Goal: Navigation & Orientation: Find specific page/section

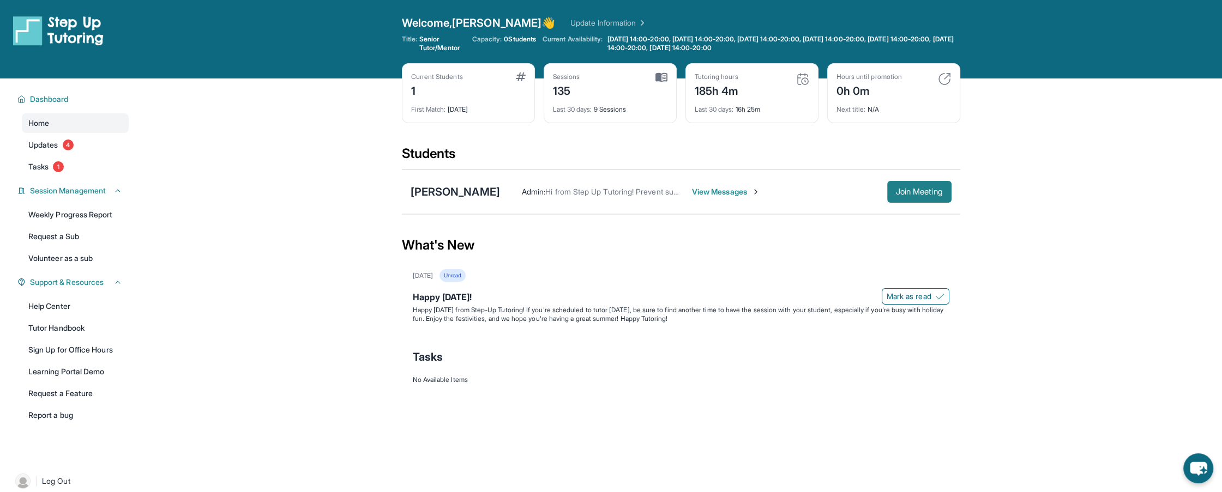
click at [917, 193] on span "Join Meeting" at bounding box center [919, 192] width 47 height 7
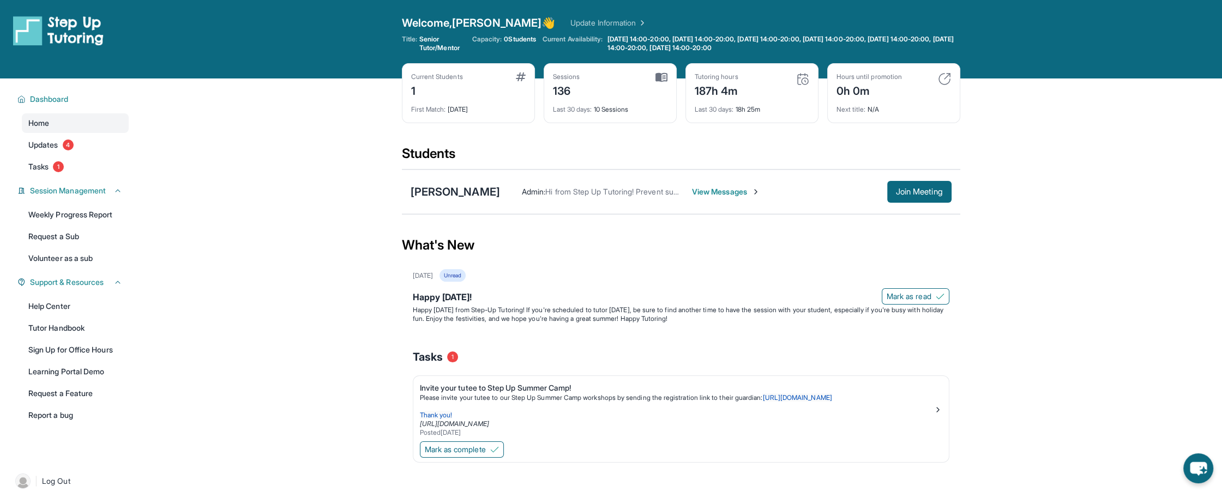
click at [692, 191] on span "View Messages" at bounding box center [726, 192] width 68 height 11
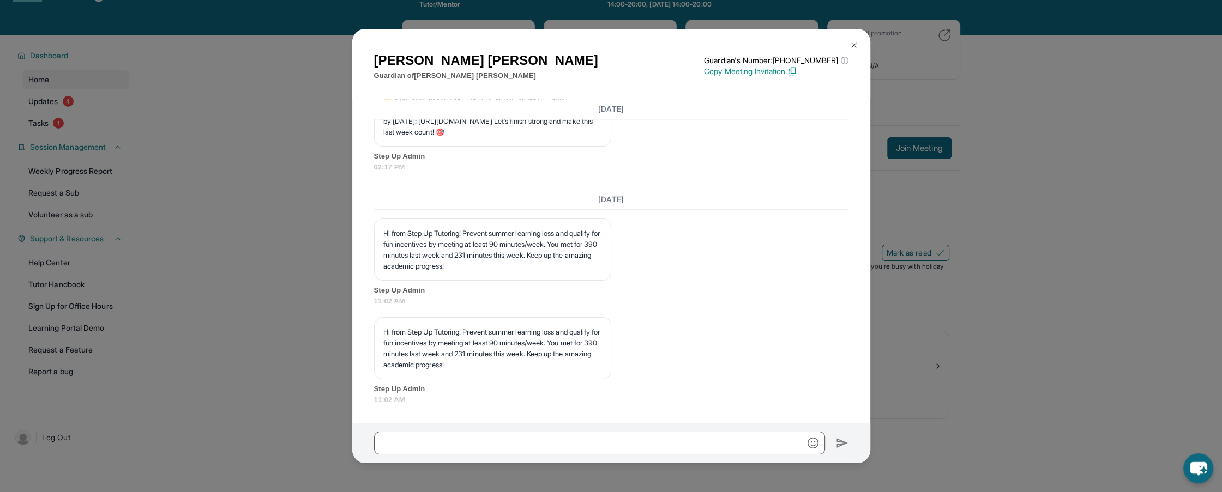
scroll to position [14765, 0]
click at [856, 44] on img at bounding box center [854, 45] width 9 height 9
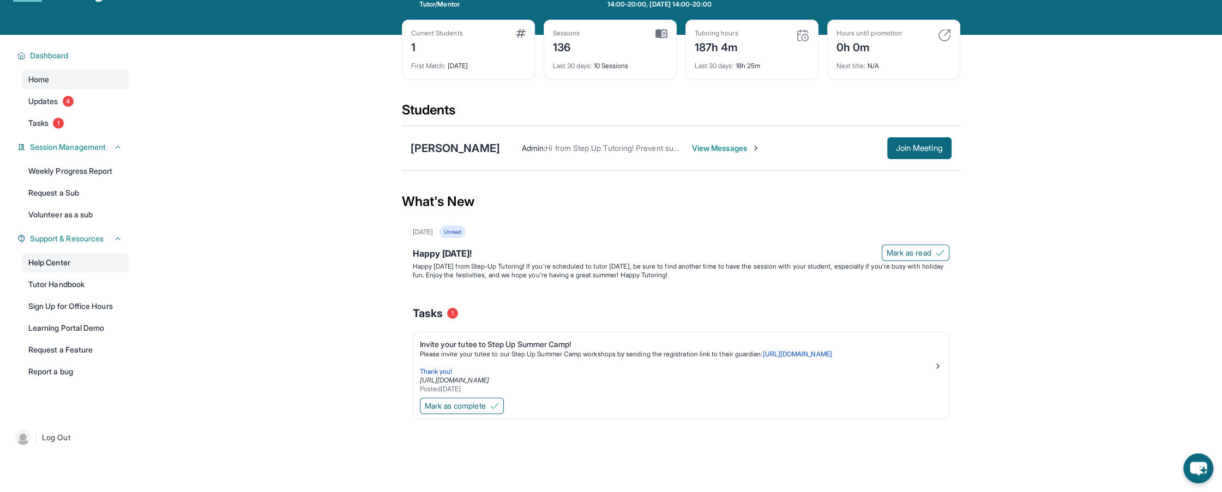
click at [57, 263] on link "Help Center" at bounding box center [75, 263] width 107 height 20
click at [613, 231] on div "[DATE] Unread" at bounding box center [681, 232] width 537 height 13
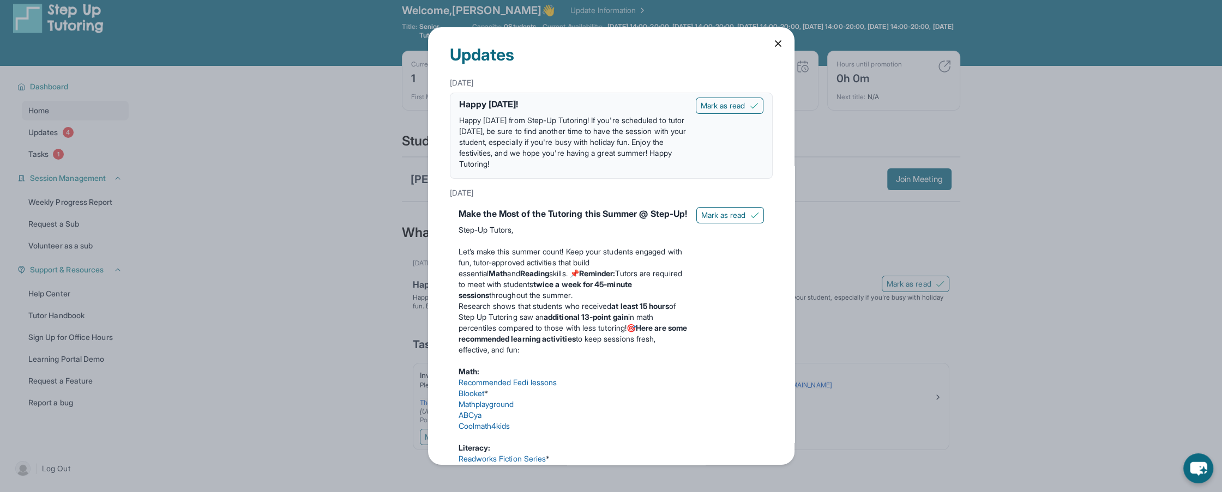
scroll to position [5, 0]
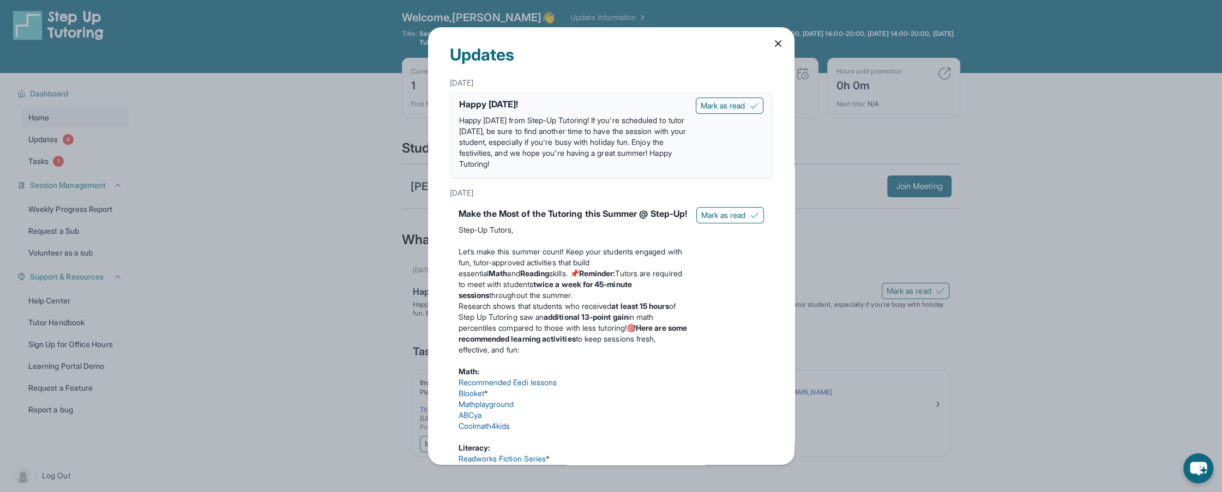
click at [777, 43] on icon at bounding box center [778, 43] width 11 height 11
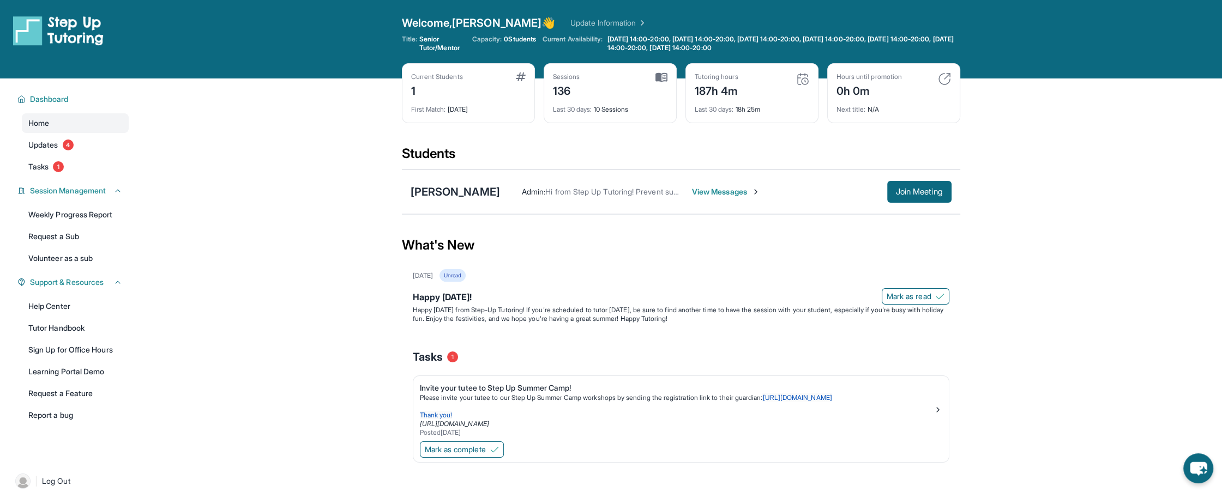
scroll to position [0, 0]
click at [109, 356] on link "Sign Up for Office Hours" at bounding box center [75, 350] width 107 height 20
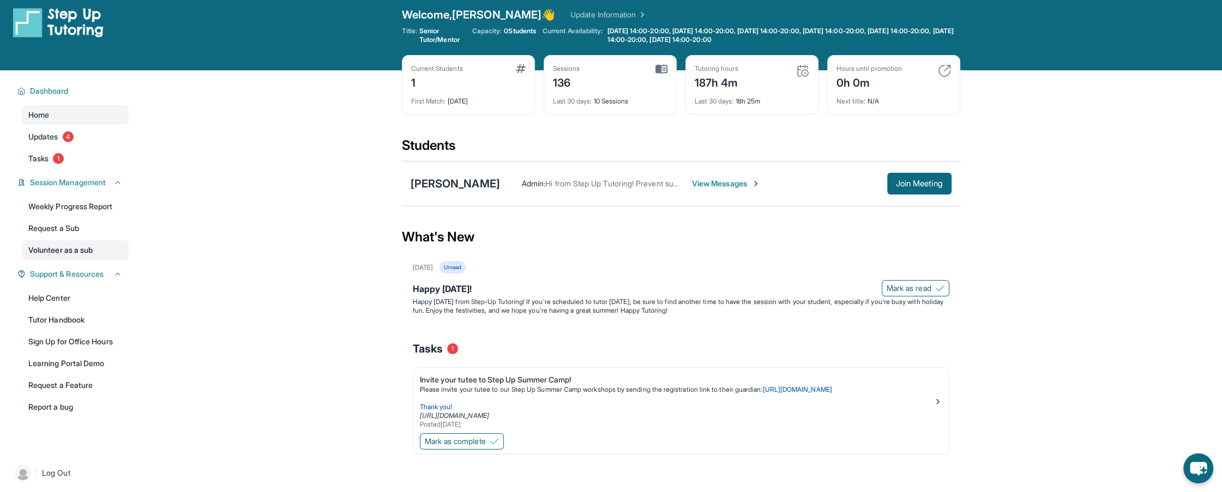
scroll to position [5, 0]
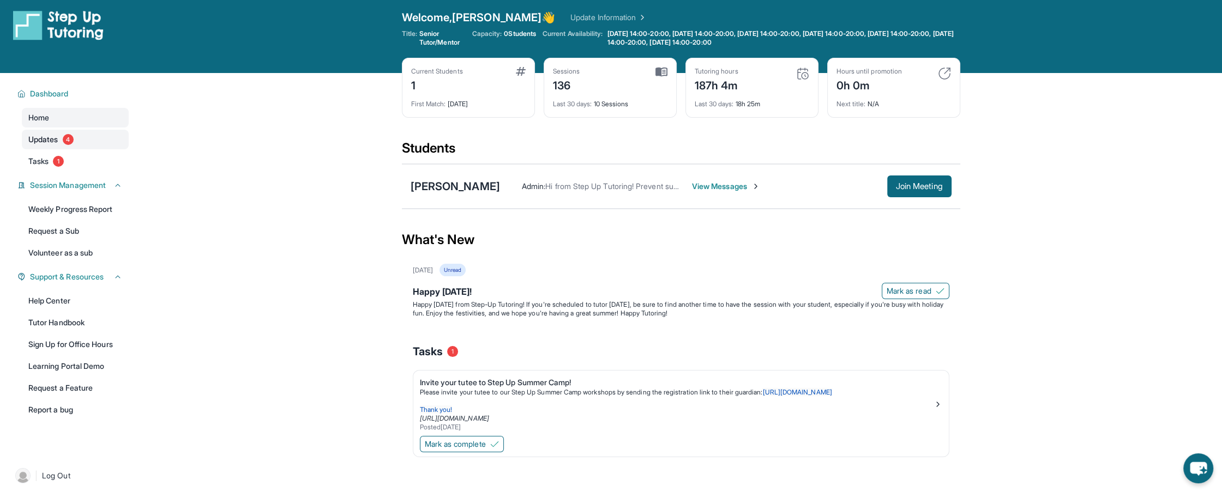
click at [45, 137] on span "Updates" at bounding box center [43, 139] width 30 height 11
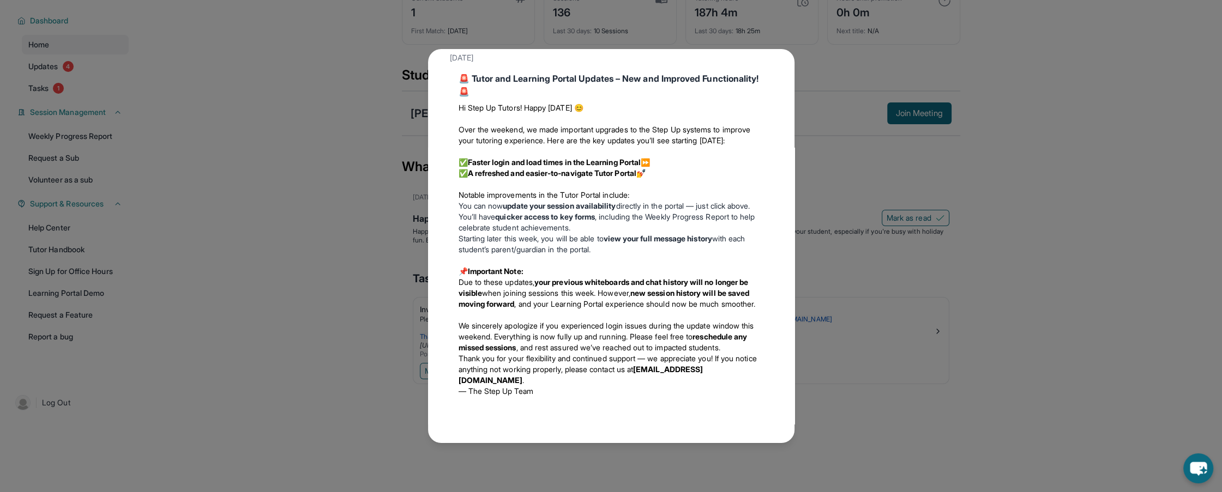
scroll to position [1218, 0]
